Goal: Transaction & Acquisition: Purchase product/service

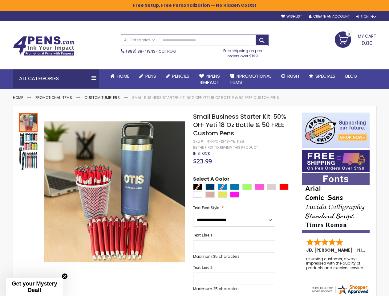
click at [365, 17] on div "Sign In" at bounding box center [366, 16] width 20 height 5
click at [157, 61] on div "Search All Categories All Categories Pens Plastic Pens Metal Pens Grip Pens Las…" at bounding box center [195, 46] width 148 height 30
click at [158, 69] on div "Toggle Nav Search All Categories All Categories Pens Plastic Pens Metal Pens Gr…" at bounding box center [195, 45] width 370 height 48
click at [56, 79] on div "All Categories" at bounding box center [56, 78] width 86 height 18
click at [0, 0] on icon at bounding box center [0, 0] width 0 height 0
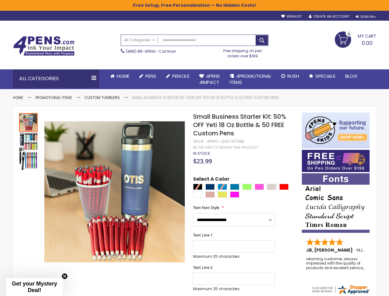
click at [0, 0] on link "Promotional Items by Industry" at bounding box center [0, 0] width 0 height 0
click at [244, 236] on div "Text Line 1 Maximum 25 characters (25 remaining)" at bounding box center [244, 246] width 102 height 26
click at [244, 187] on div "Green Light" at bounding box center [246, 187] width 9 height 6
click at [34, 287] on span "Get your Mystery Deal!" at bounding box center [34, 286] width 45 height 13
click at [65, 276] on icon "Close teaser" at bounding box center [64, 276] width 2 height 2
